Goal: Information Seeking & Learning: Learn about a topic

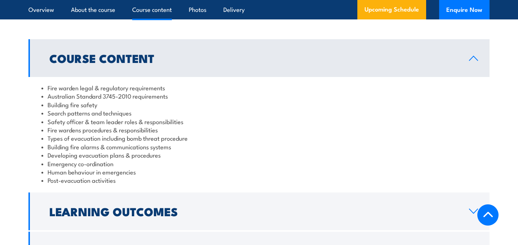
scroll to position [691, 0]
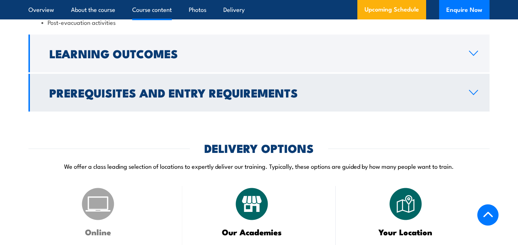
click at [103, 87] on h2 "Prerequisites and Entry Requirements" at bounding box center [253, 92] width 408 height 10
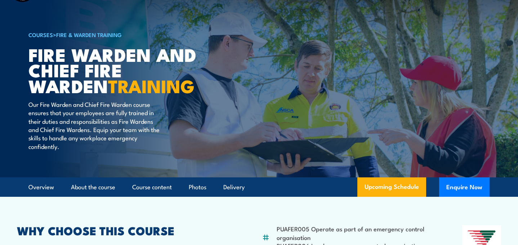
scroll to position [0, 0]
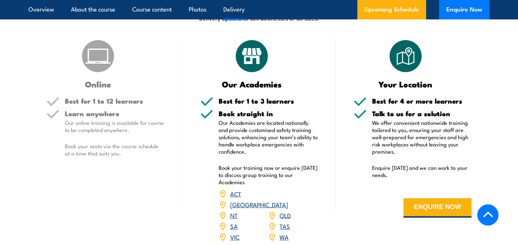
scroll to position [1014, 0]
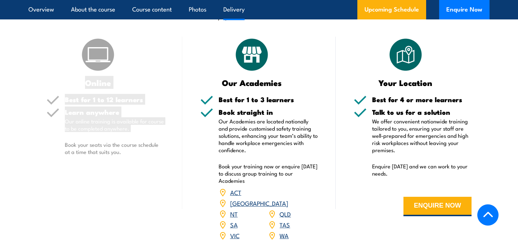
drag, startPoint x: 37, startPoint y: 41, endPoint x: 58, endPoint y: 163, distance: 124.1
click at [57, 163] on article "DELIVERY OPTIONS Delivery options to suit businesses of all sizes. Online Best …" at bounding box center [258, 121] width 461 height 257
click at [27, 153] on section "DELIVERY OPTIONS Delivery options to suit businesses of all sizes. Online Best …" at bounding box center [259, 121] width 518 height 257
